Goal: Find specific fact: Find specific fact

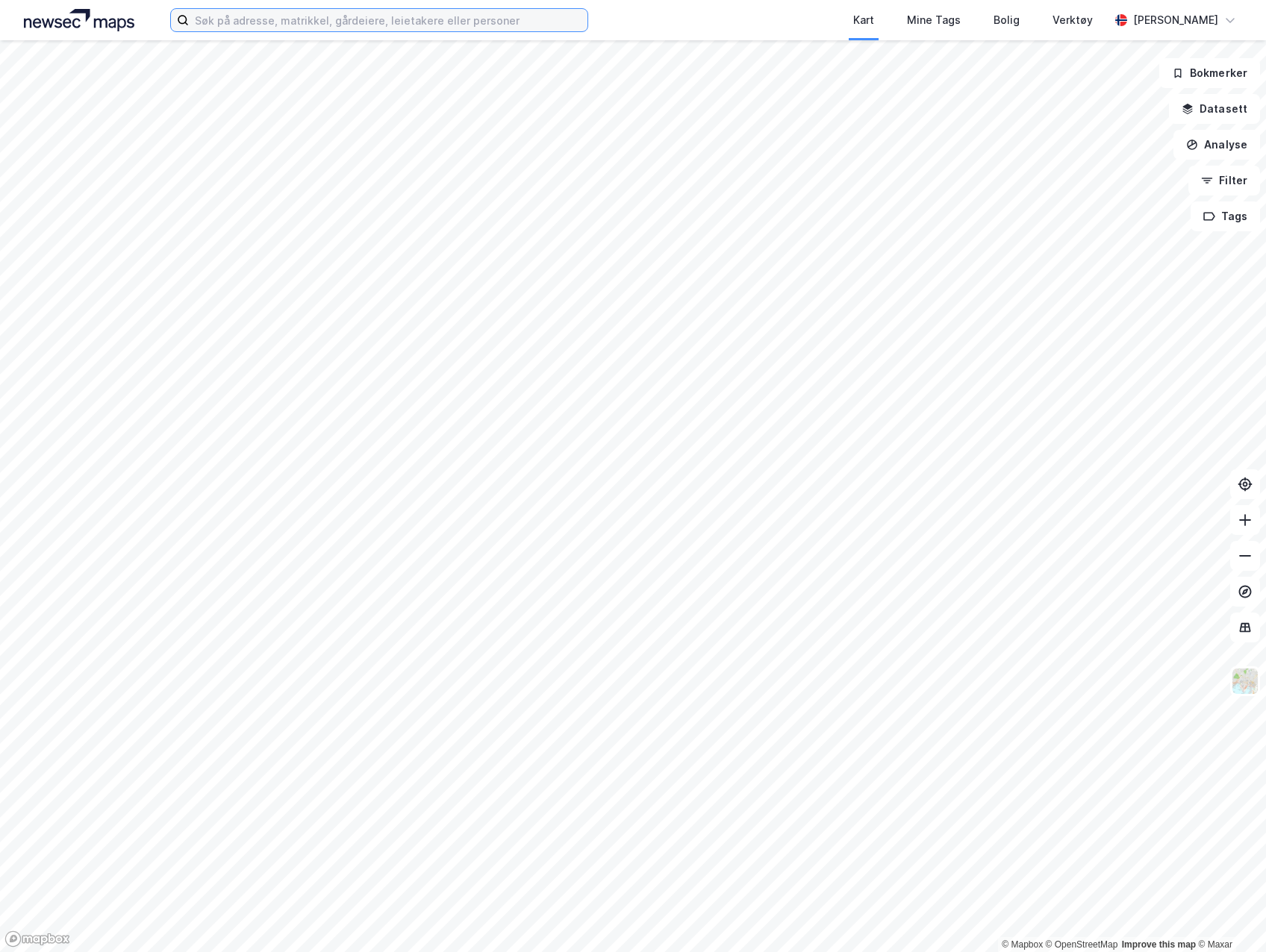
click at [476, 26] on input at bounding box center [388, 20] width 398 height 22
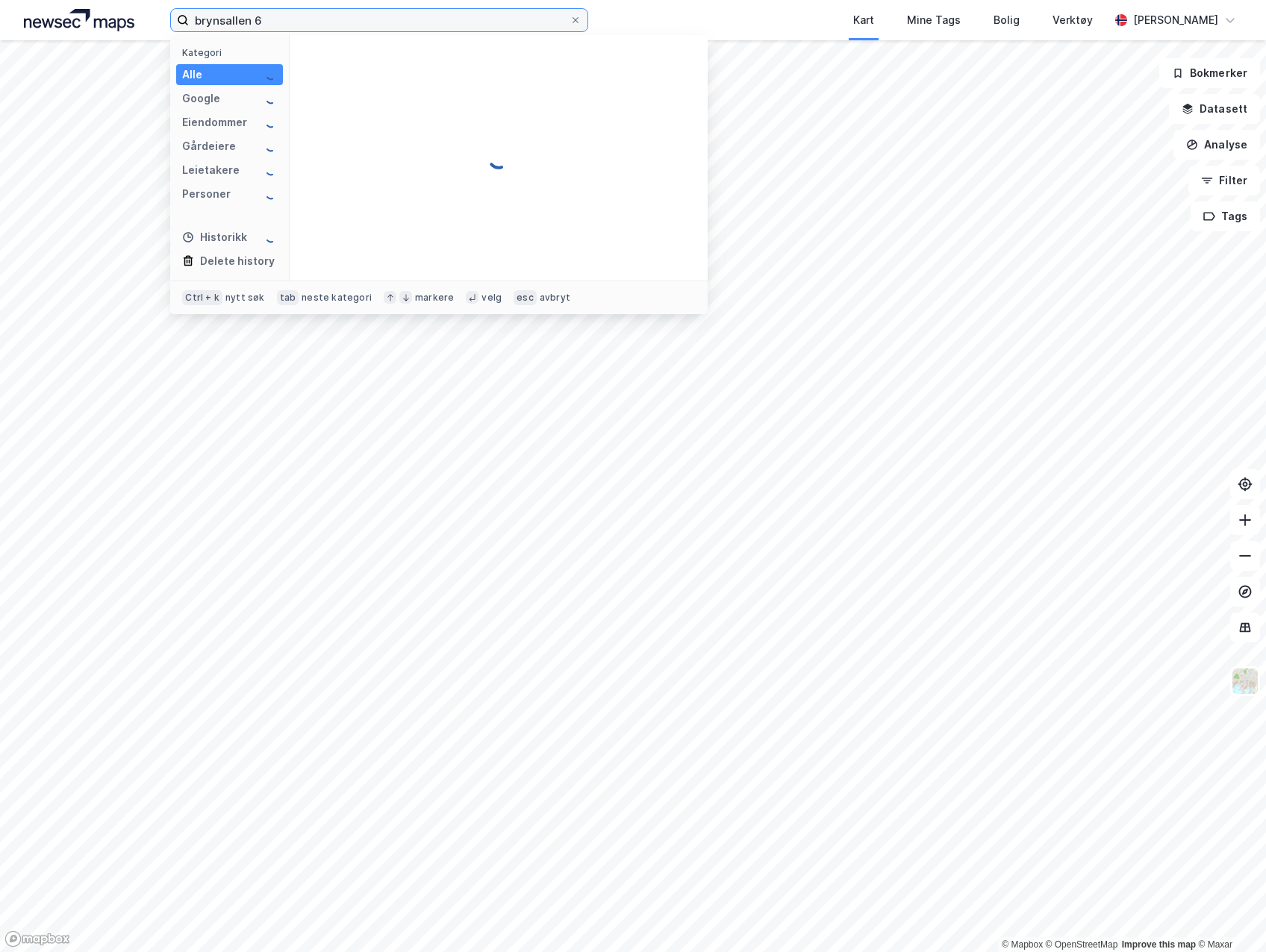
type input "brynsallen 6"
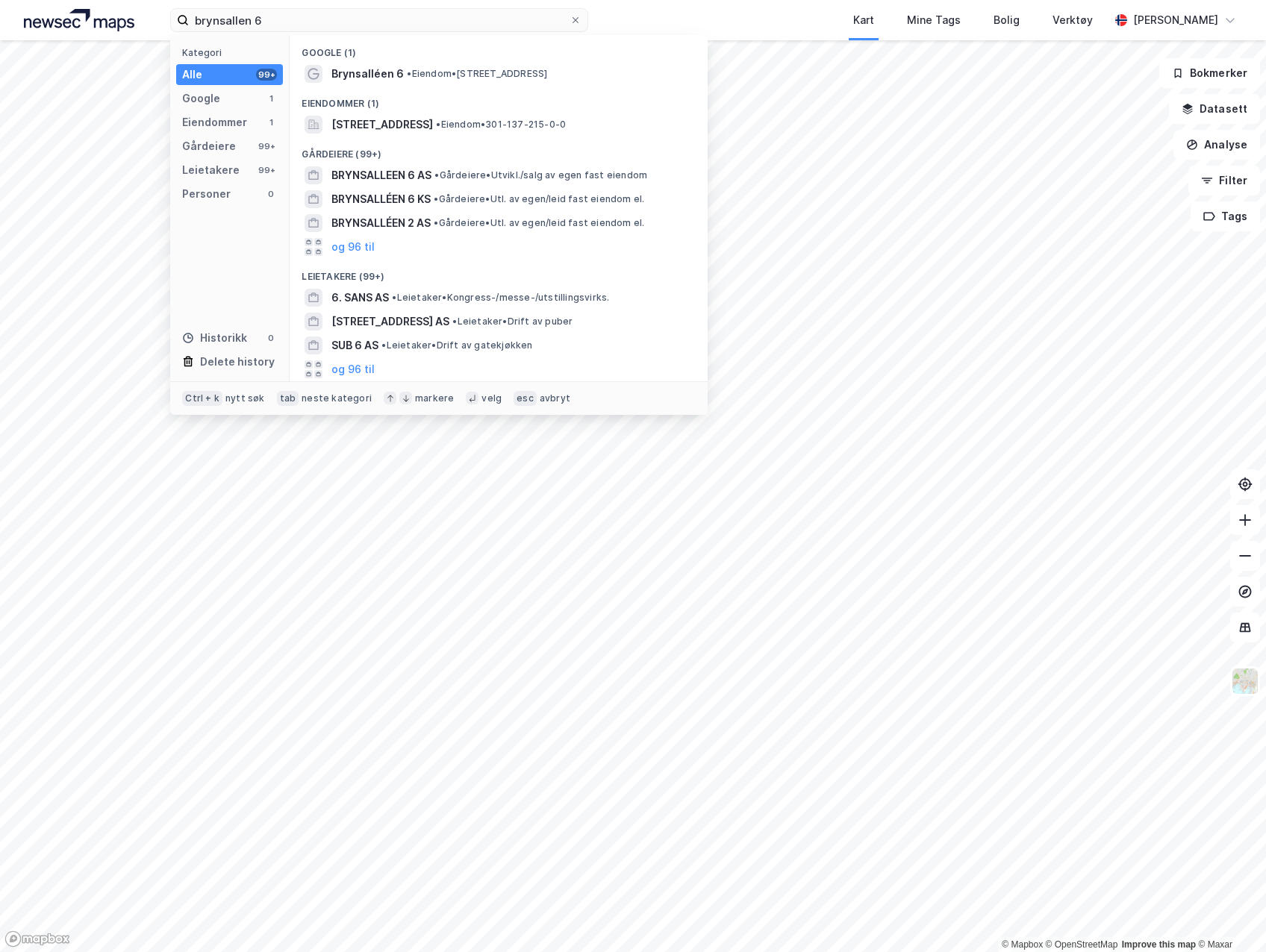
click at [466, 79] on span "• Eiendom • [STREET_ADDRESS]" at bounding box center [477, 74] width 140 height 12
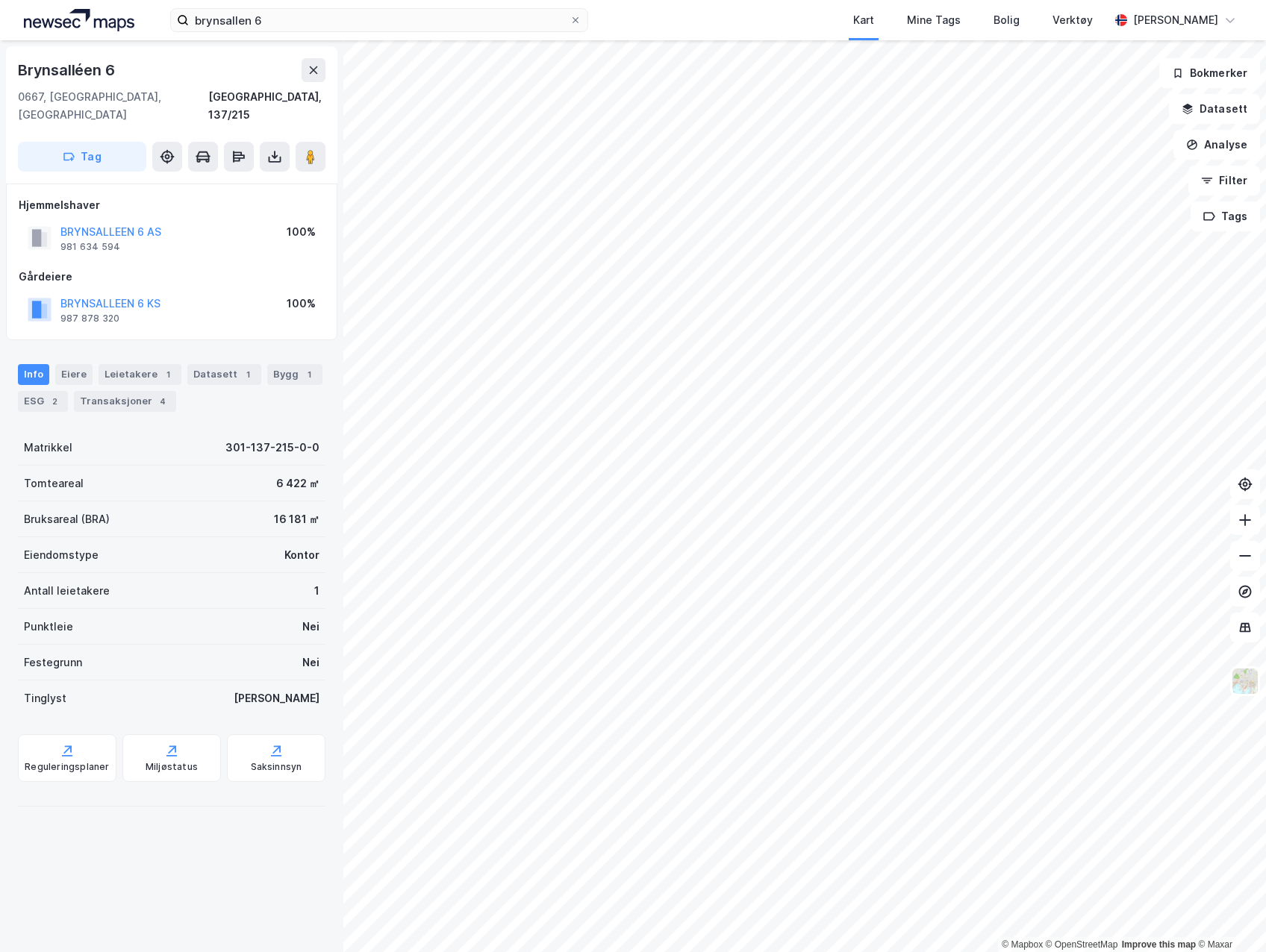
click at [161, 293] on div "BRYNSALLEEN 6 KS 987 878 320 100%" at bounding box center [172, 310] width 306 height 36
click at [0, 0] on button "BRYNSALLEEN 6 KS" at bounding box center [0, 0] width 0 height 0
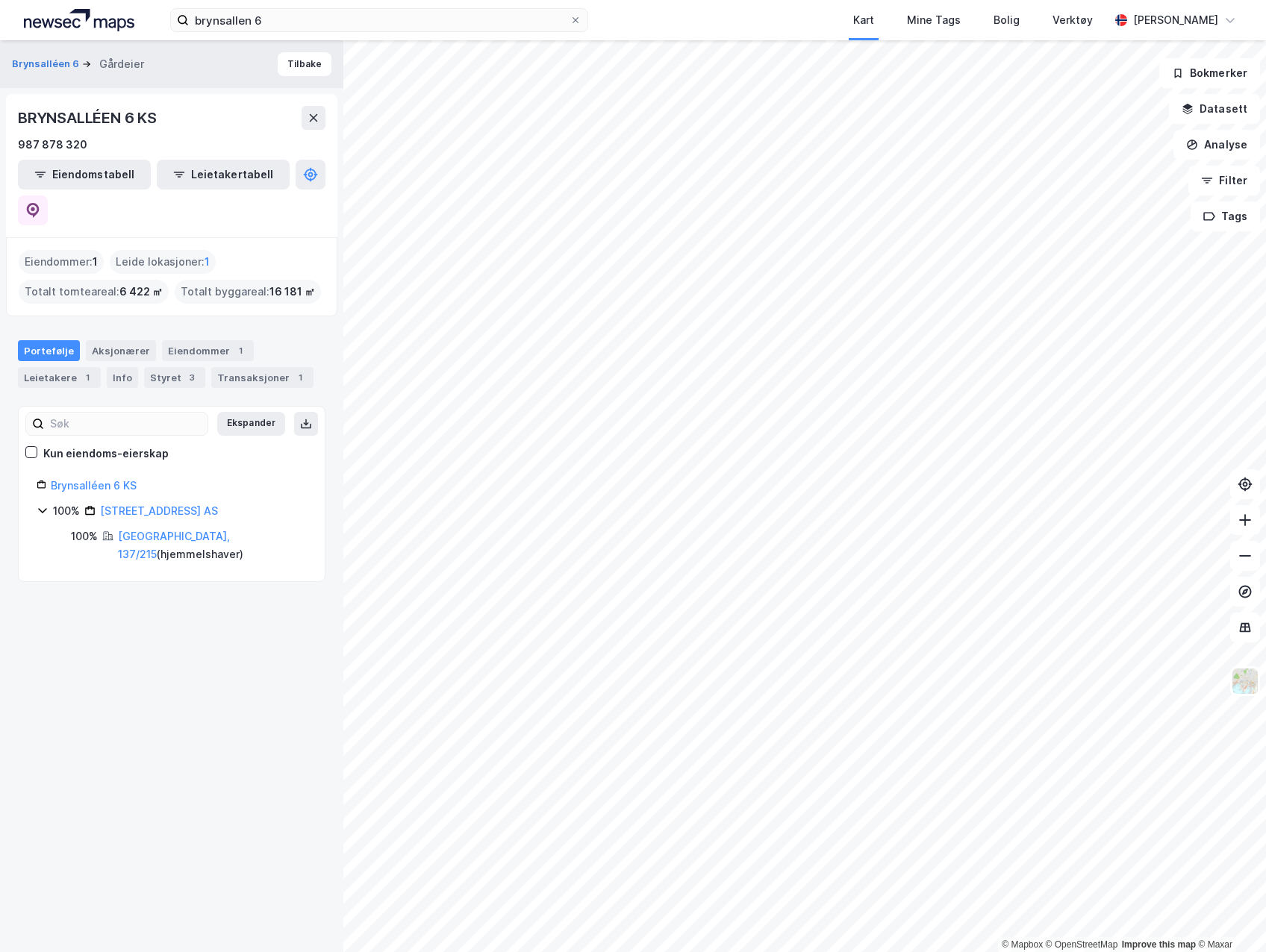
click at [96, 479] on link "Brynsalléen 6 KS" at bounding box center [94, 485] width 86 height 13
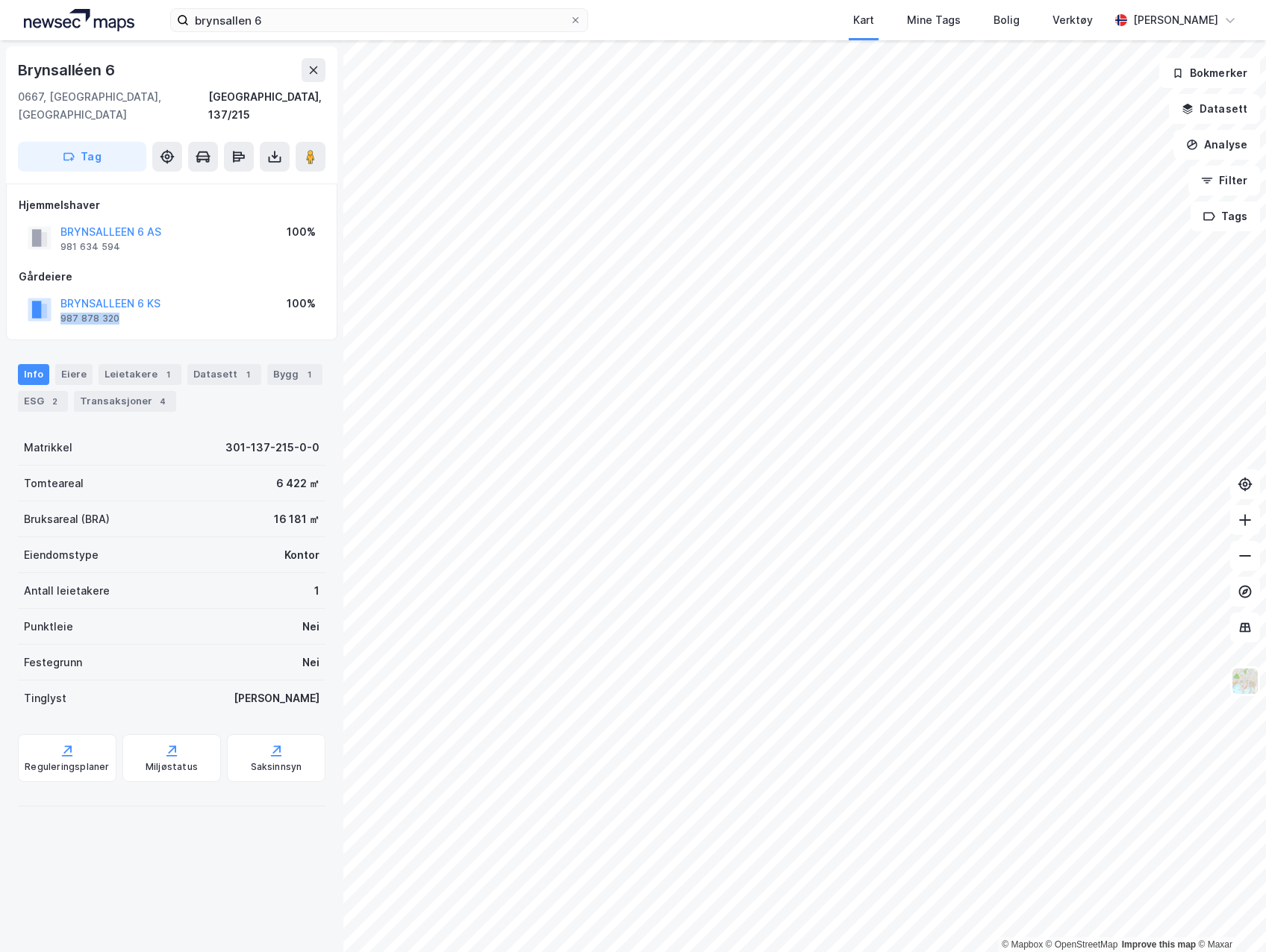
drag, startPoint x: 119, startPoint y: 301, endPoint x: 62, endPoint y: 304, distance: 57.5
click at [62, 304] on div "BRYNSALLEEN 6 KS 987 878 320" at bounding box center [110, 310] width 100 height 30
drag, startPoint x: 62, startPoint y: 304, endPoint x: 74, endPoint y: 304, distance: 11.9
copy div "987 878 320"
